Goal: Task Accomplishment & Management: Manage account settings

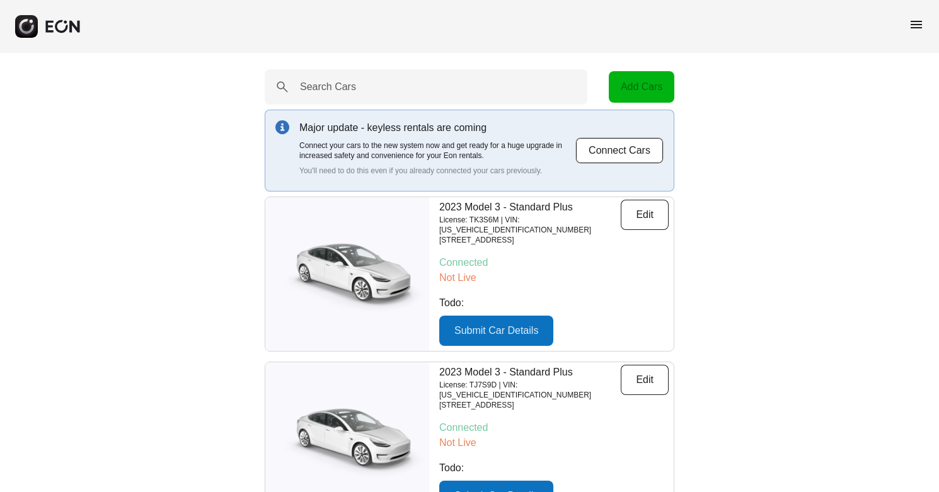
click at [919, 24] on span "menu" at bounding box center [916, 24] width 15 height 15
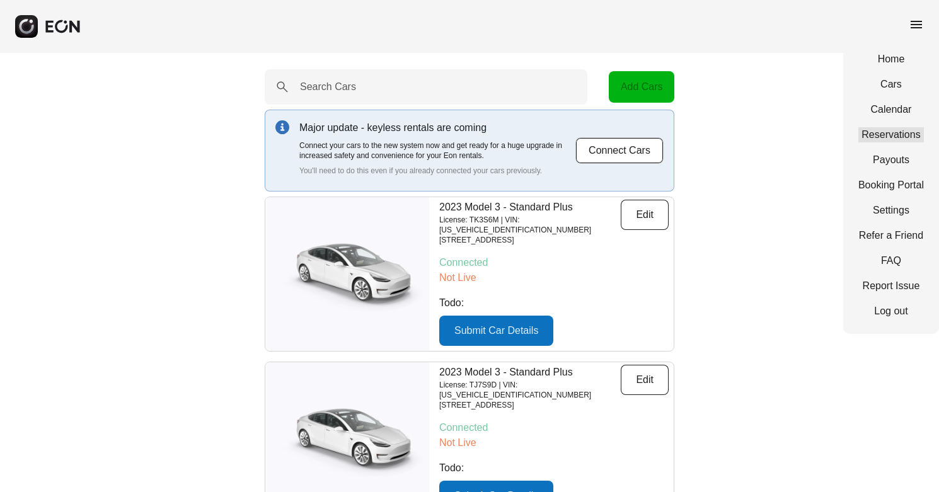
click at [901, 131] on link "Reservations" at bounding box center [891, 134] width 66 height 15
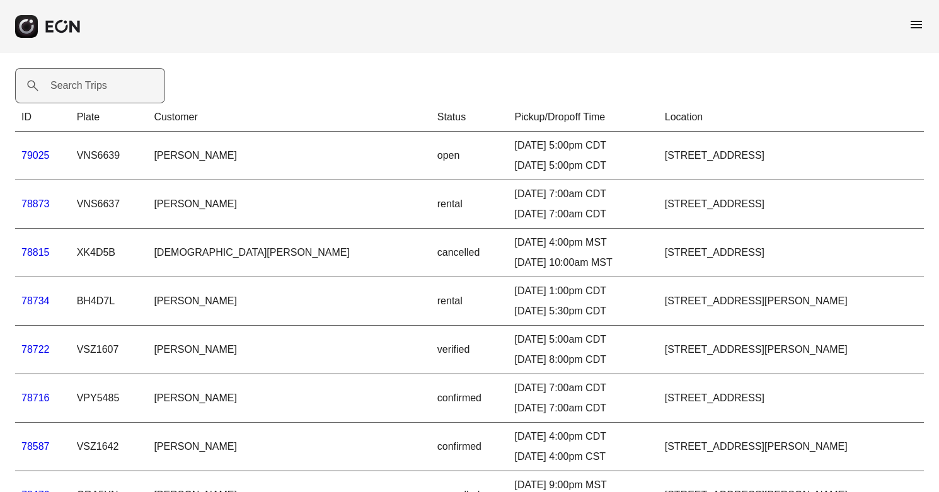
click at [86, 81] on label "Search Trips" at bounding box center [78, 85] width 57 height 15
click at [86, 81] on Trips "Search Trips" at bounding box center [90, 85] width 150 height 35
type Trips "*****"
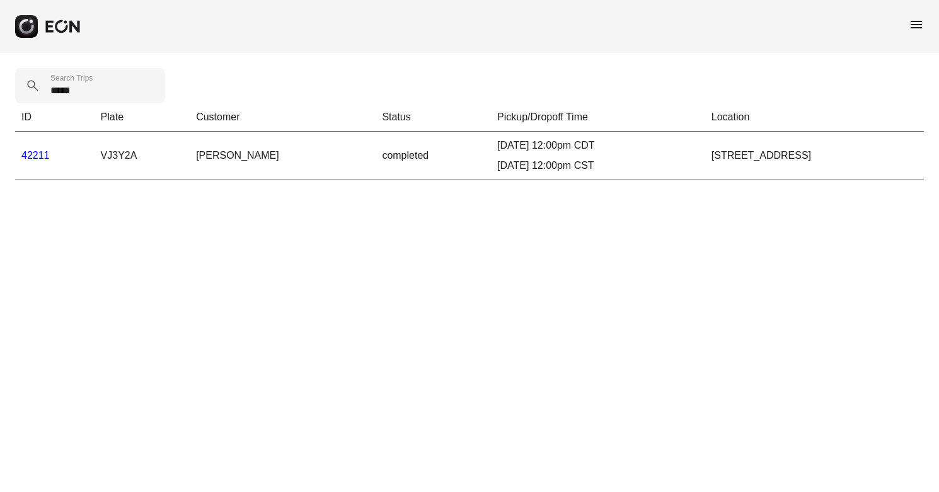
click at [40, 156] on link "42211" at bounding box center [35, 155] width 28 height 11
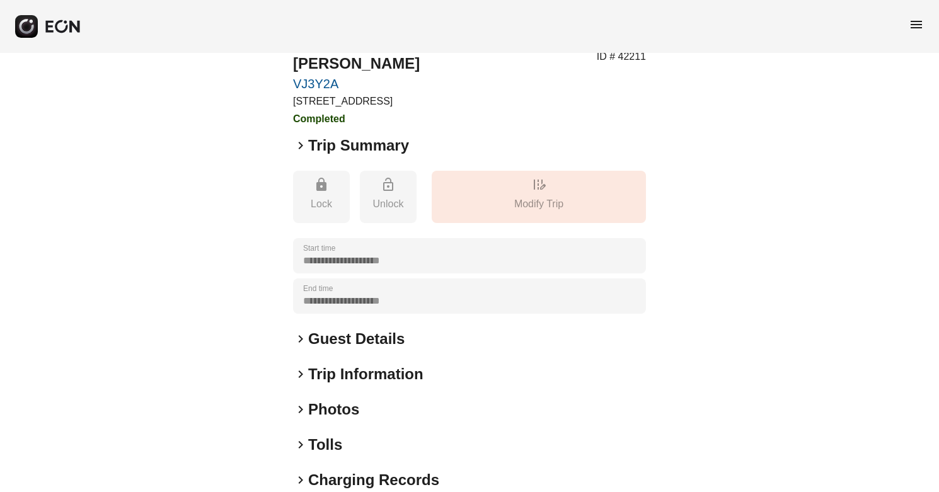
scroll to position [137, 0]
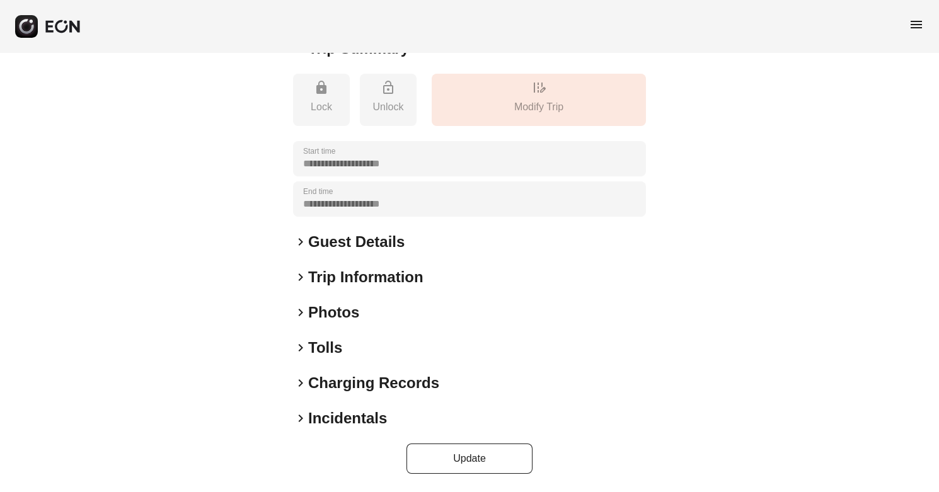
click at [302, 420] on span "keyboard_arrow_right" at bounding box center [300, 418] width 15 height 15
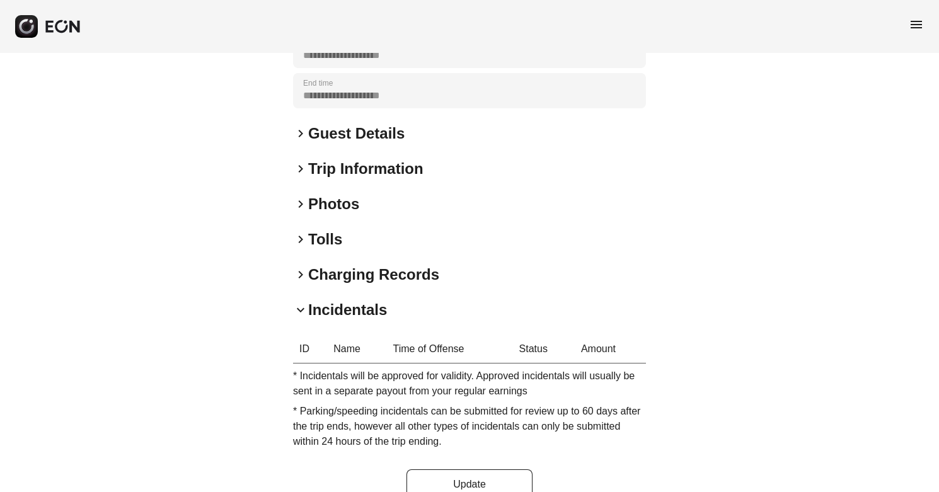
scroll to position [271, 0]
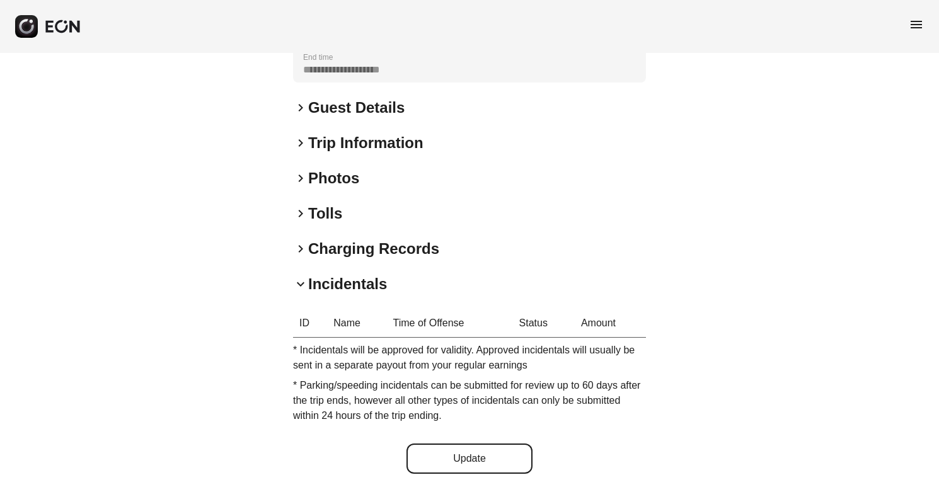
click at [485, 459] on button "Update" at bounding box center [469, 459] width 126 height 30
click at [302, 213] on span "keyboard_arrow_right" at bounding box center [300, 213] width 15 height 15
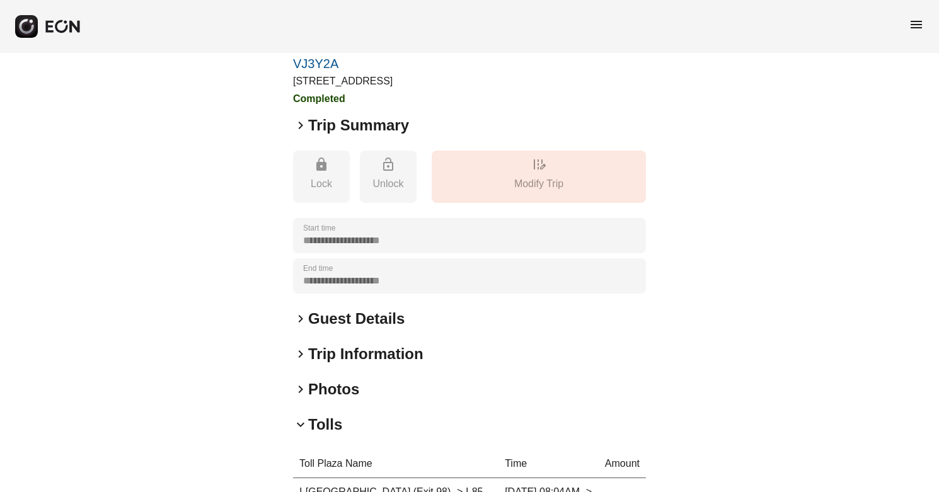
scroll to position [0, 0]
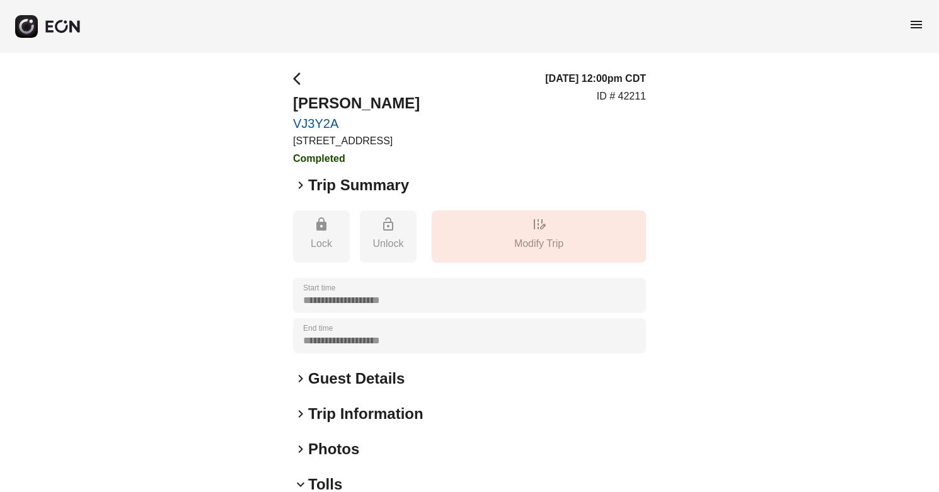
click at [297, 81] on span "arrow_back_ios" at bounding box center [300, 78] width 15 height 15
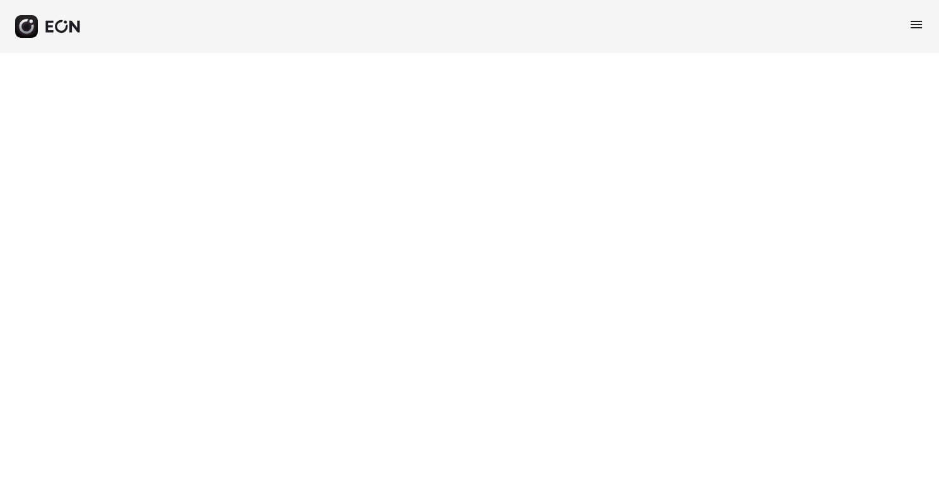
click at [916, 28] on span "menu" at bounding box center [916, 24] width 15 height 15
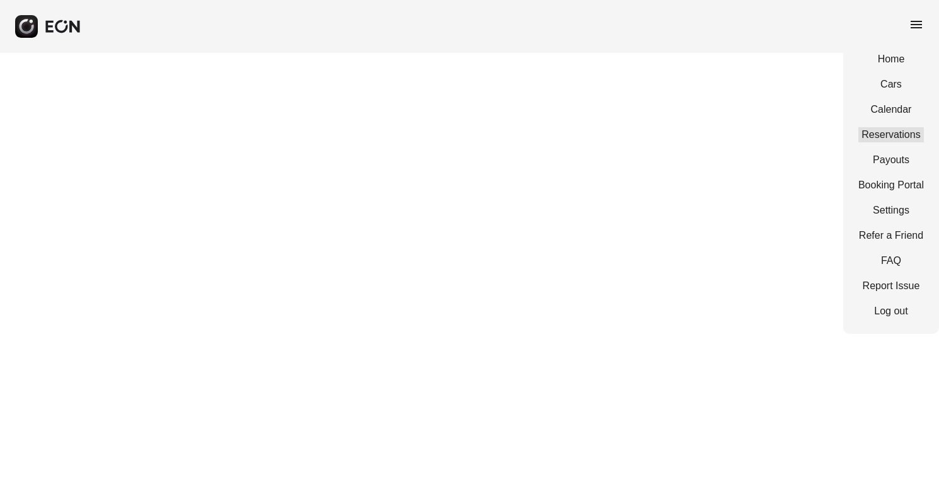
click at [903, 132] on link "Reservations" at bounding box center [891, 134] width 66 height 15
